Goal: Transaction & Acquisition: Obtain resource

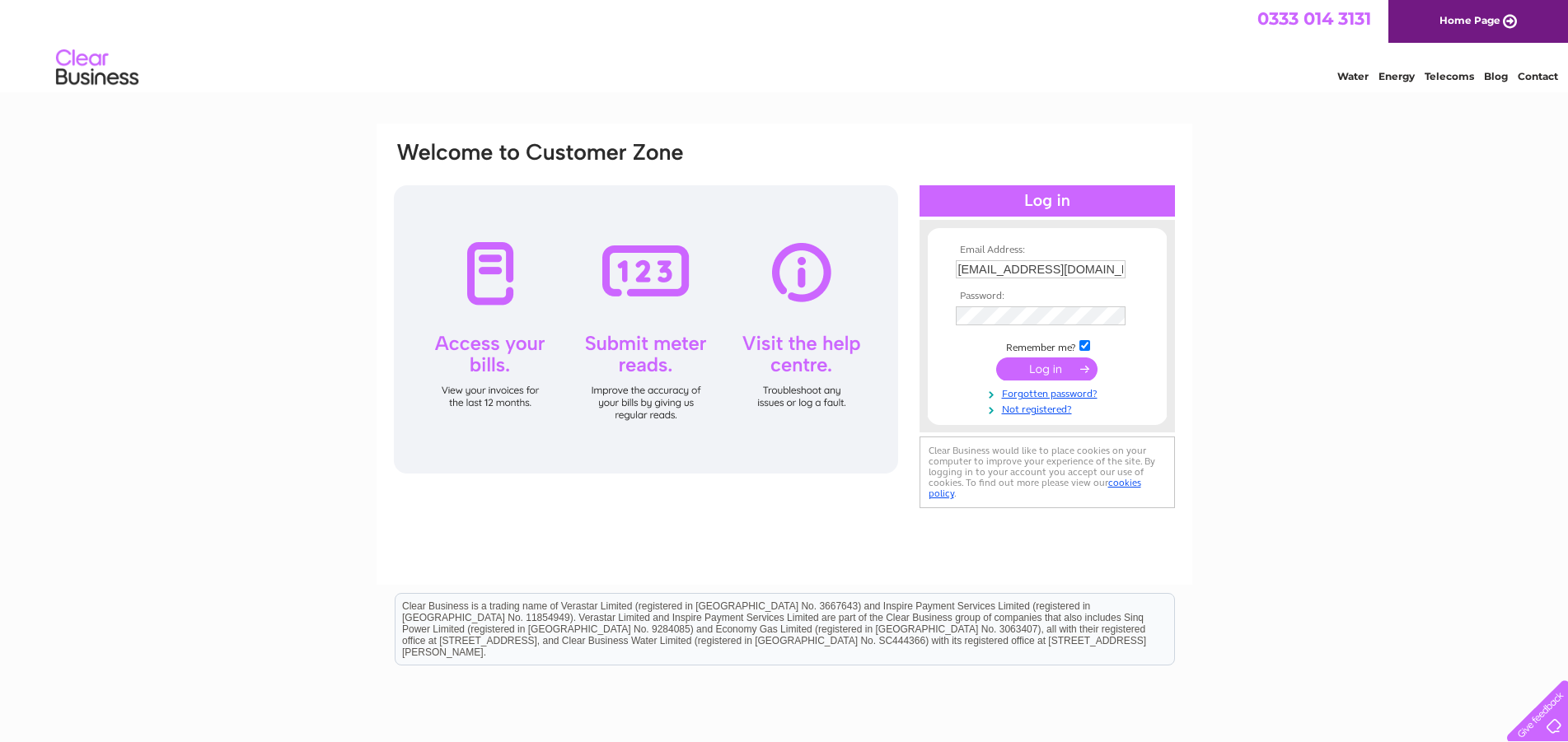
click at [1039, 369] on input "submit" at bounding box center [1047, 369] width 102 height 23
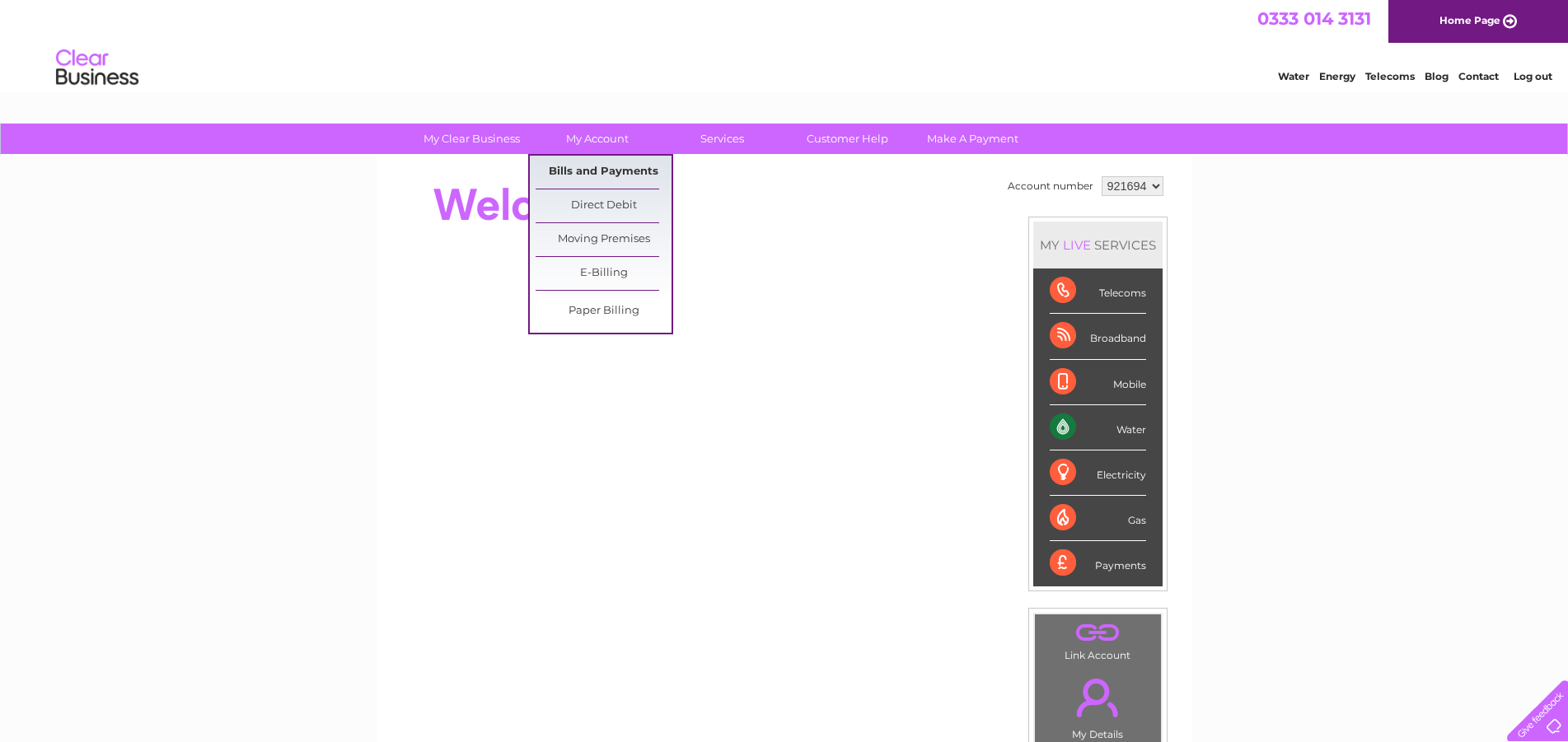
click at [603, 169] on link "Bills and Payments" at bounding box center [604, 171] width 136 height 33
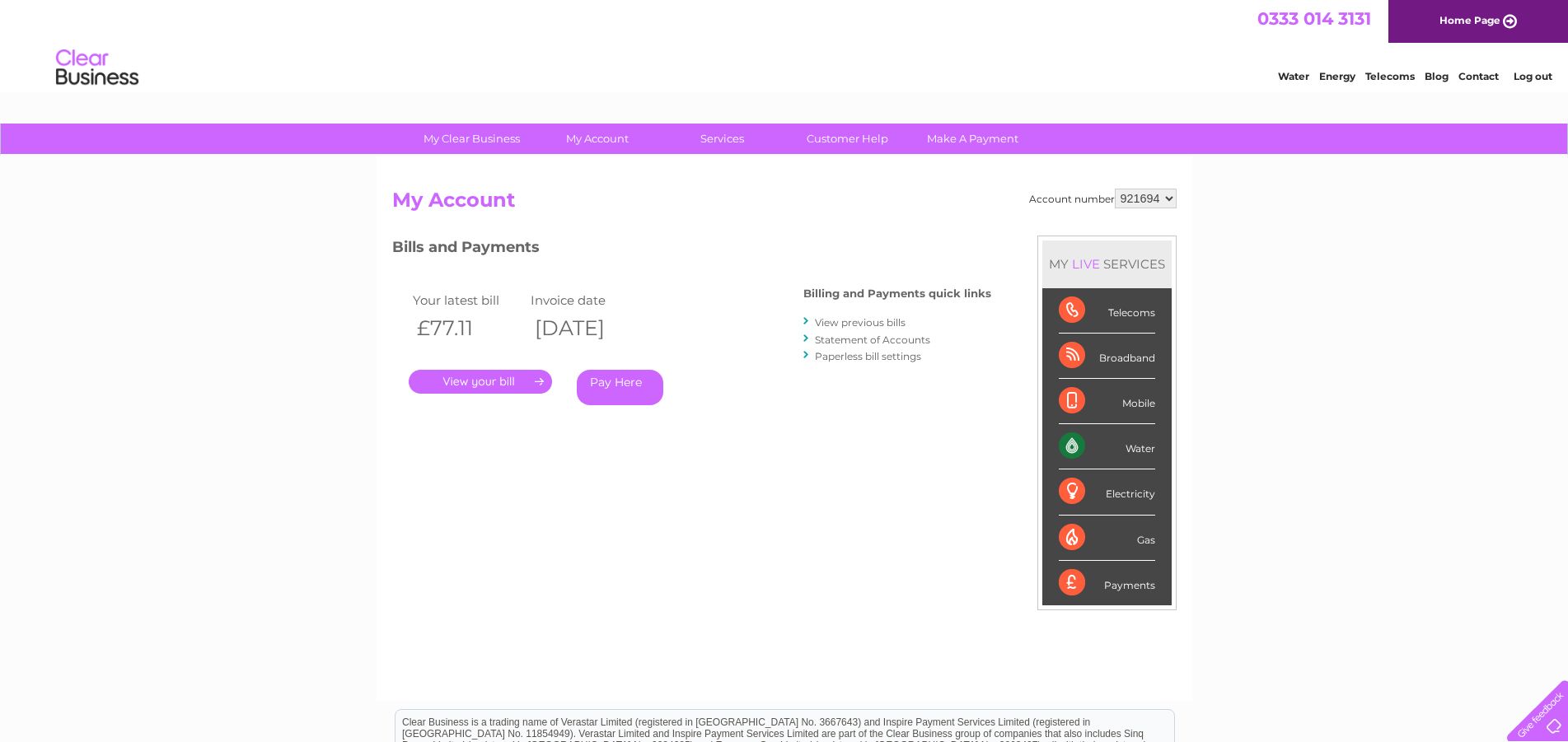
click at [519, 378] on link "." at bounding box center [480, 381] width 143 height 24
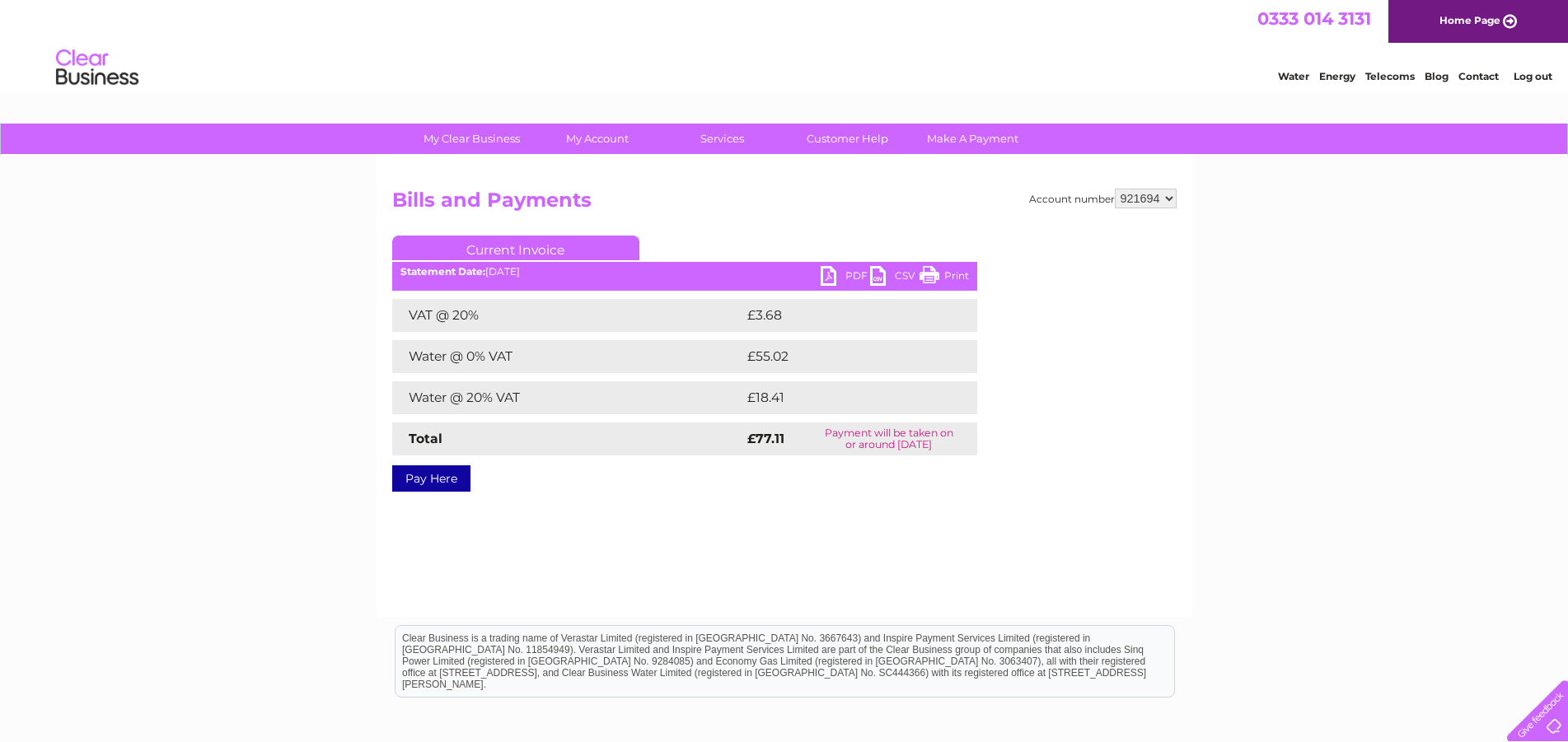
click at [862, 273] on link "PDF" at bounding box center [846, 278] width 49 height 24
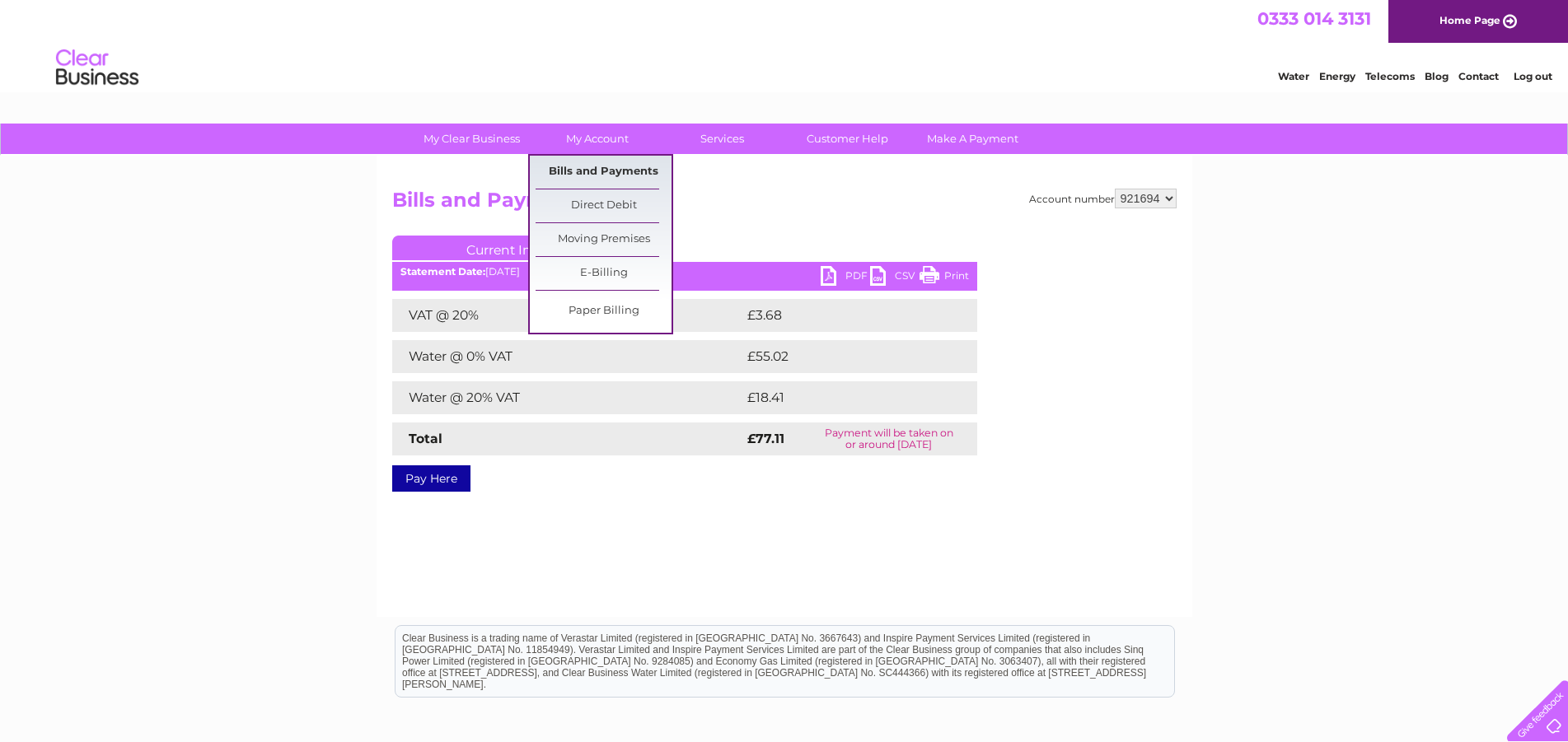
click at [601, 172] on link "Bills and Payments" at bounding box center [604, 171] width 136 height 33
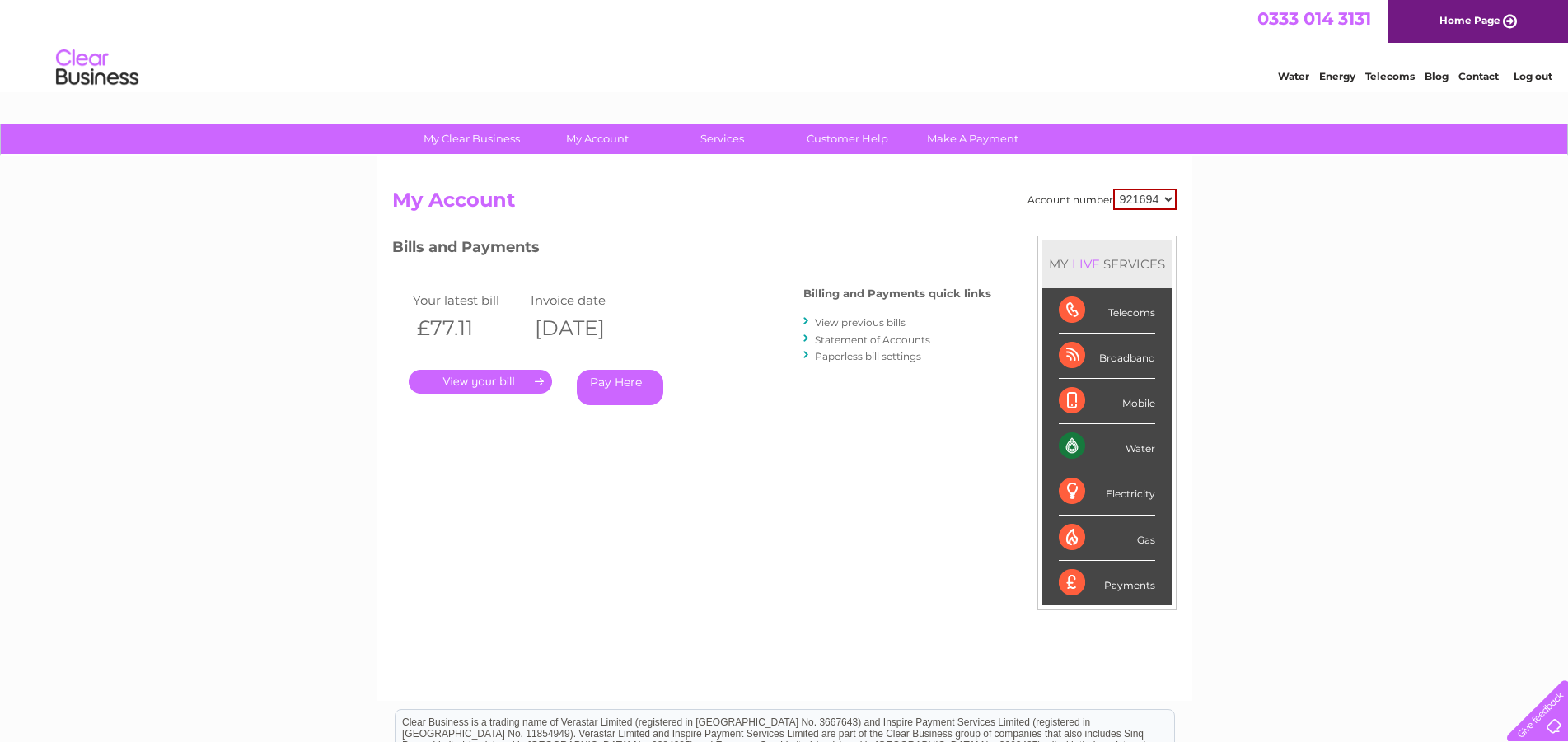
click at [843, 323] on link "View previous bills" at bounding box center [860, 322] width 91 height 13
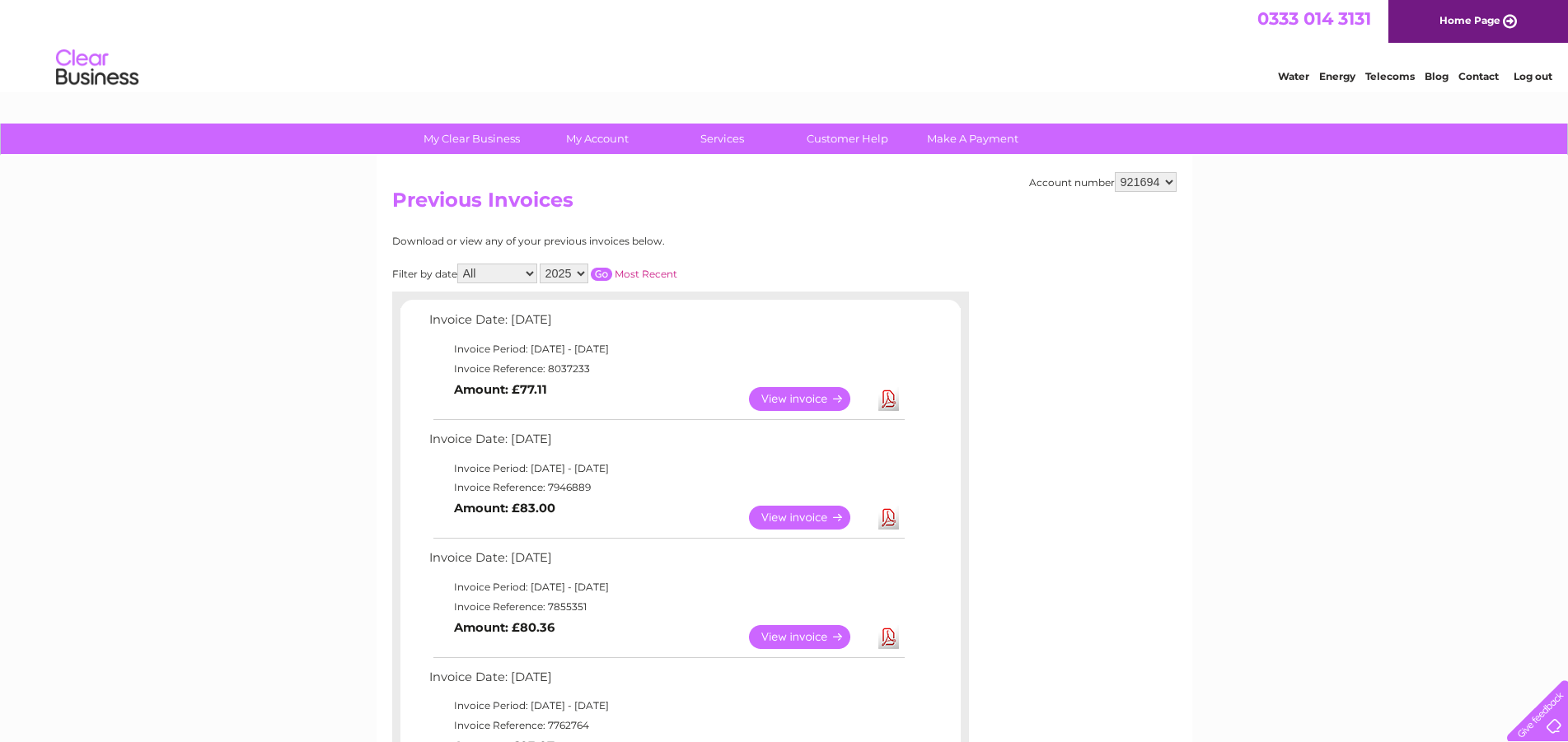
click at [797, 515] on link "View" at bounding box center [809, 517] width 121 height 24
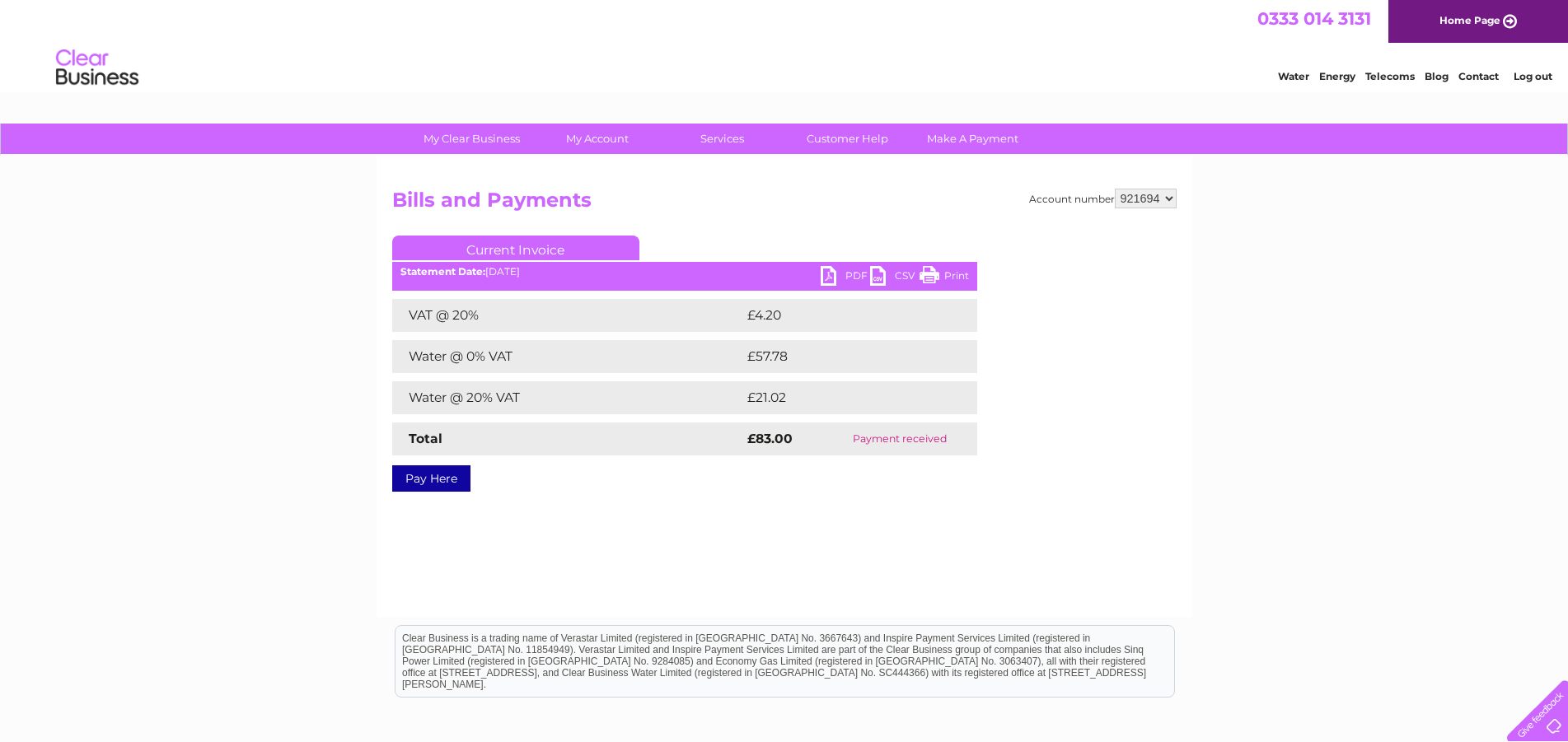
click at [845, 272] on link "PDF" at bounding box center [846, 278] width 49 height 24
click at [344, 404] on div "My Clear Business Login Details My Details My Preferences Link Account My Accou…" at bounding box center [784, 510] width 1568 height 776
click at [1540, 79] on link "Log out" at bounding box center [1533, 76] width 38 height 13
